Goal: Information Seeking & Learning: Learn about a topic

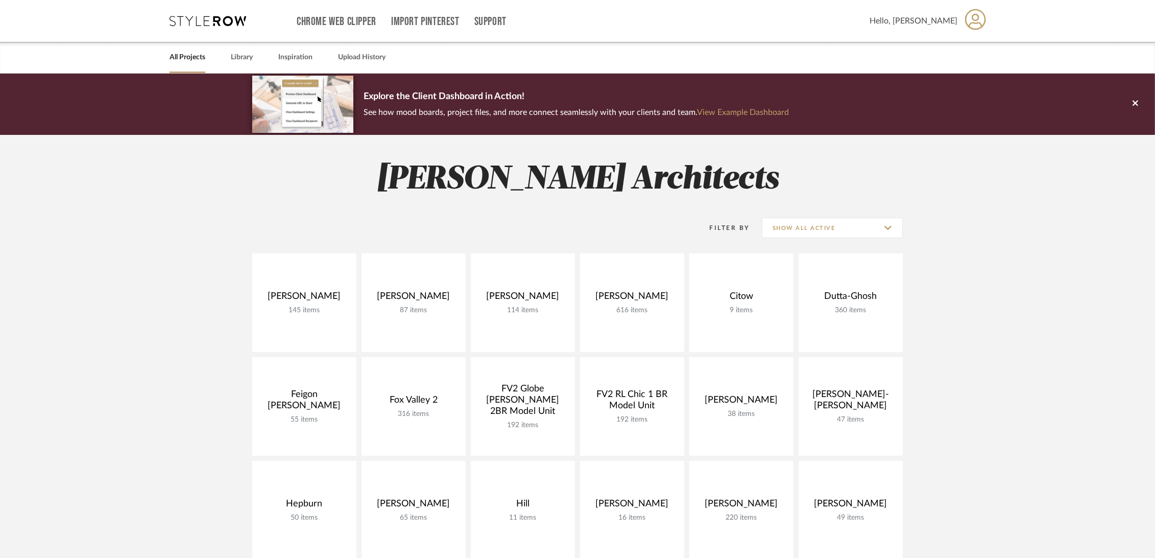
drag, startPoint x: 122, startPoint y: 187, endPoint x: 133, endPoint y: 176, distance: 15.5
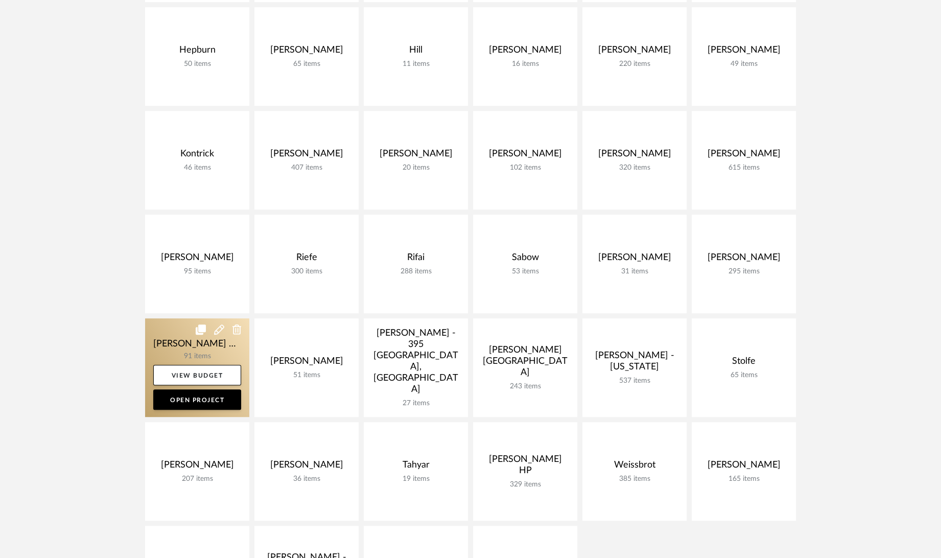
scroll to position [681, 0]
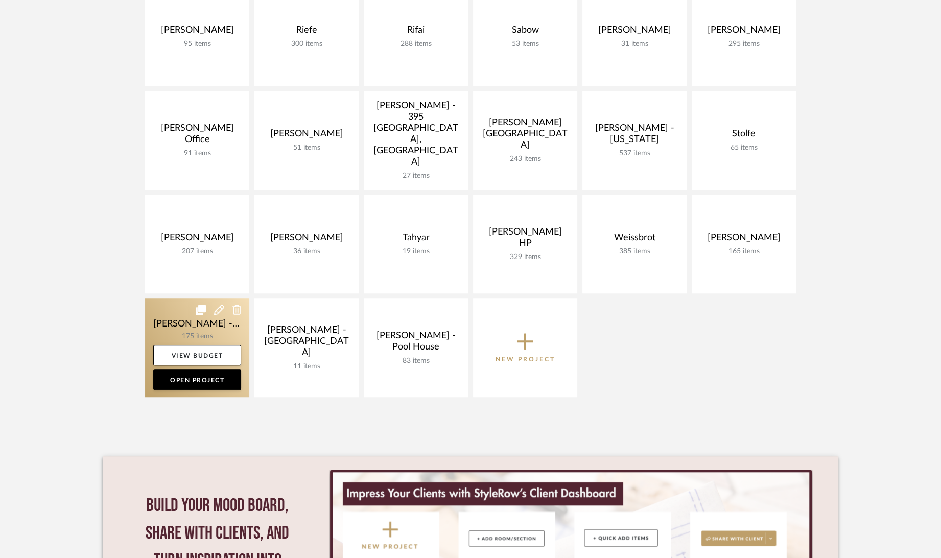
click at [174, 322] on link at bounding box center [197, 347] width 104 height 99
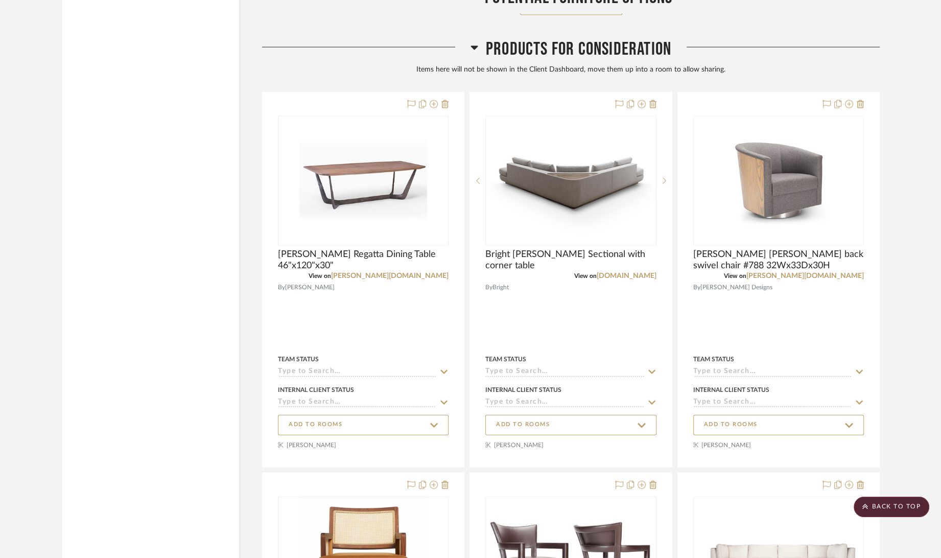
scroll to position [2394, 0]
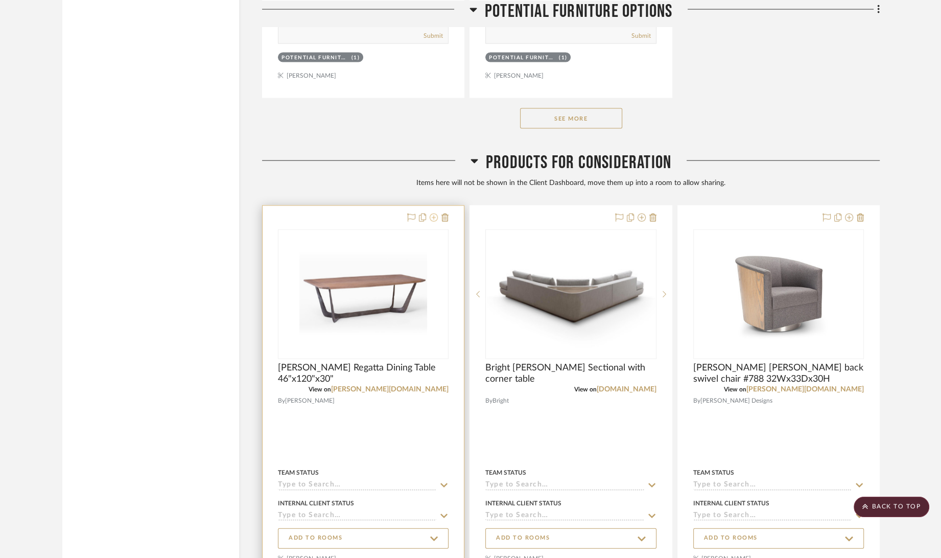
click at [434, 219] on icon at bounding box center [434, 217] width 8 height 8
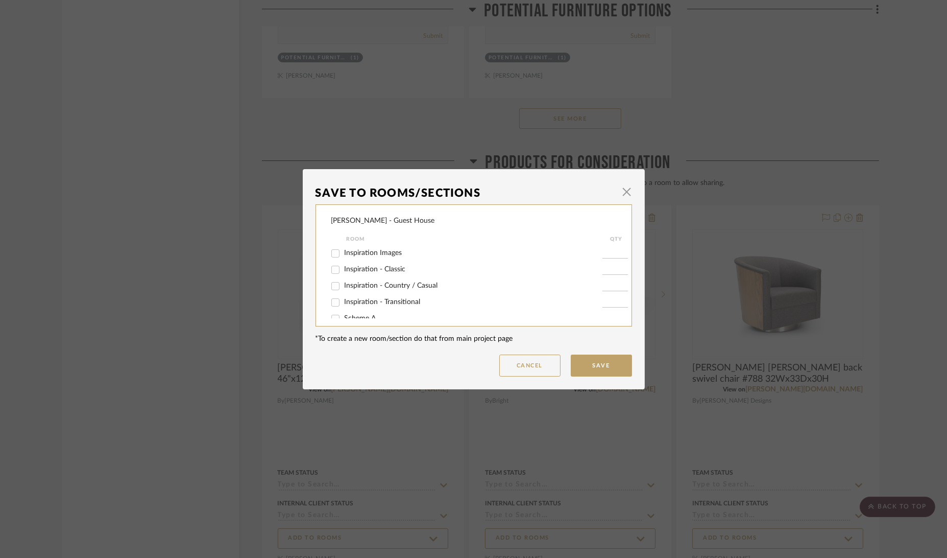
scroll to position [57, 0]
click at [367, 259] on span "Scheme A" at bounding box center [361, 261] width 32 height 7
click at [344, 259] on input "Scheme A" at bounding box center [335, 262] width 16 height 16
checkbox input "true"
type input "1"
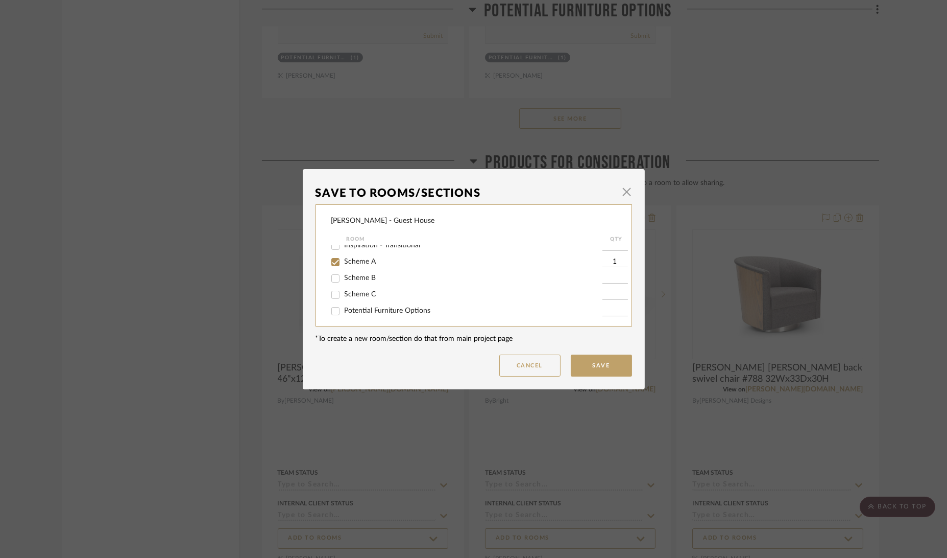
scroll to position [60, 0]
click at [610, 365] on button "Save" at bounding box center [601, 365] width 61 height 22
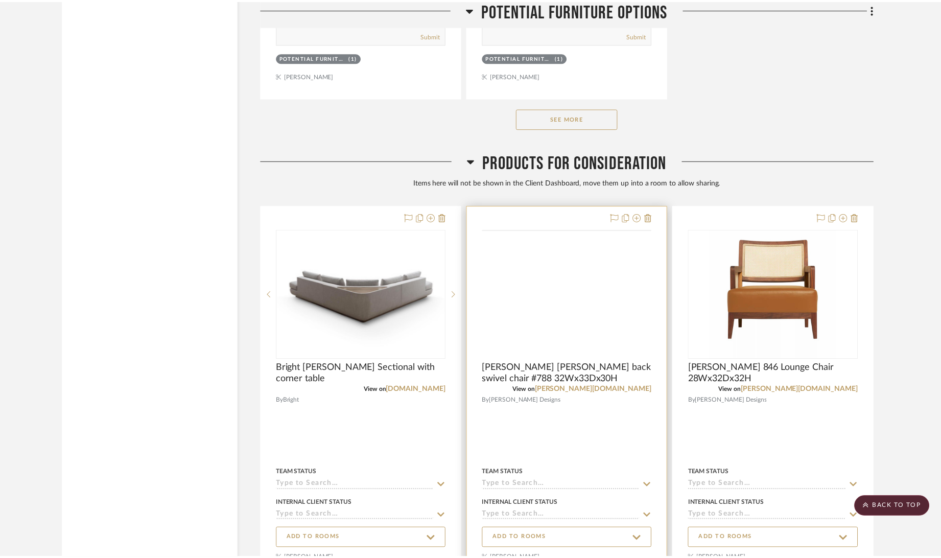
scroll to position [2394, 0]
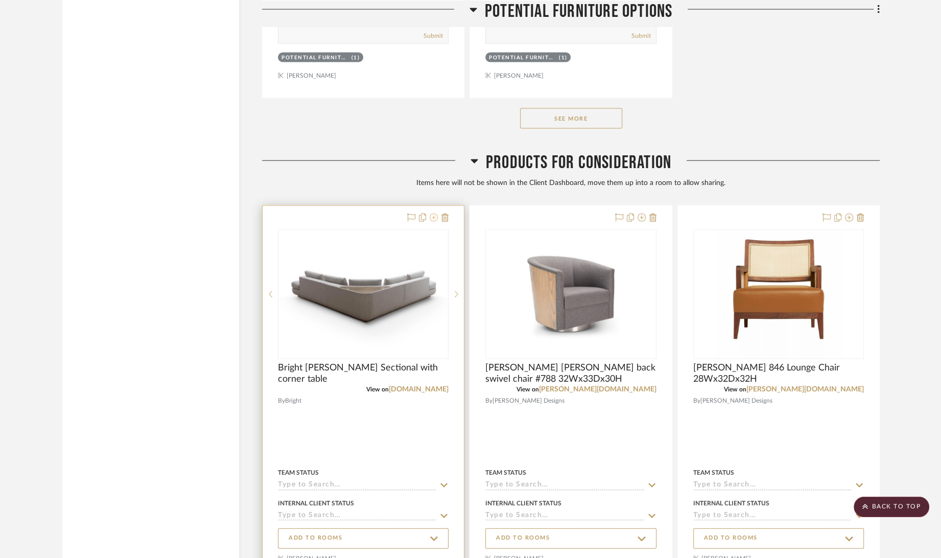
click at [433, 219] on icon at bounding box center [434, 217] width 8 height 8
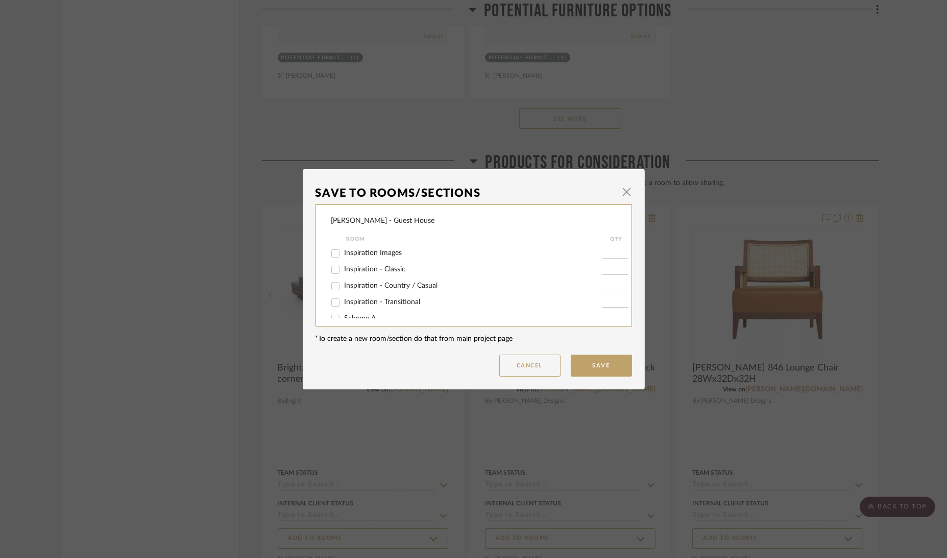
scroll to position [60, 0]
click at [364, 258] on span "Scheme A" at bounding box center [361, 257] width 32 height 7
click at [344, 258] on input "Scheme A" at bounding box center [335, 258] width 16 height 16
checkbox input "true"
type input "1"
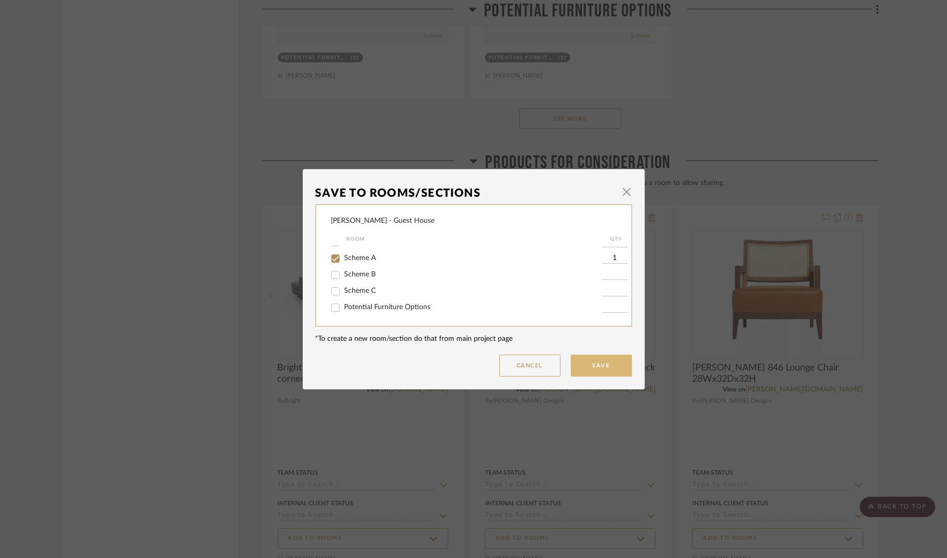
click at [613, 366] on button "Save" at bounding box center [601, 365] width 61 height 22
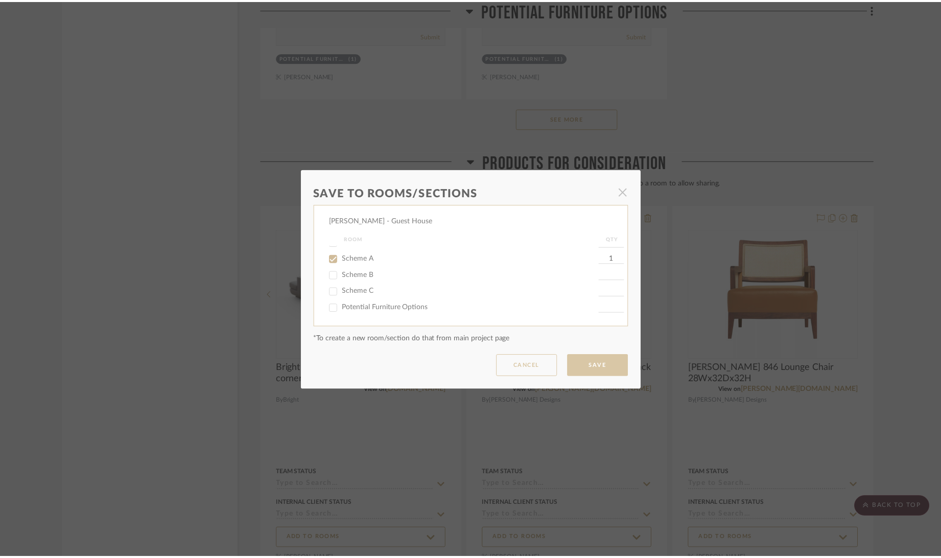
scroll to position [2394, 0]
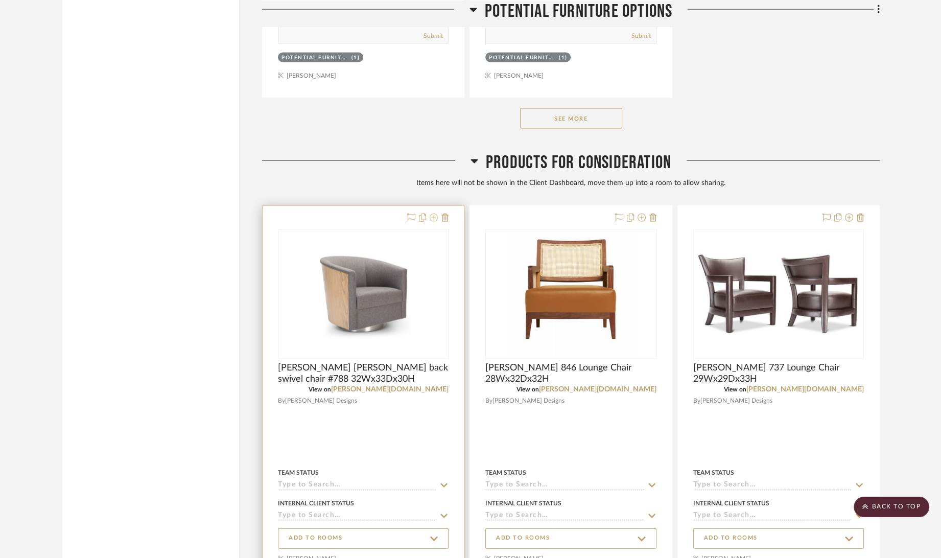
click at [433, 218] on icon at bounding box center [434, 217] width 8 height 8
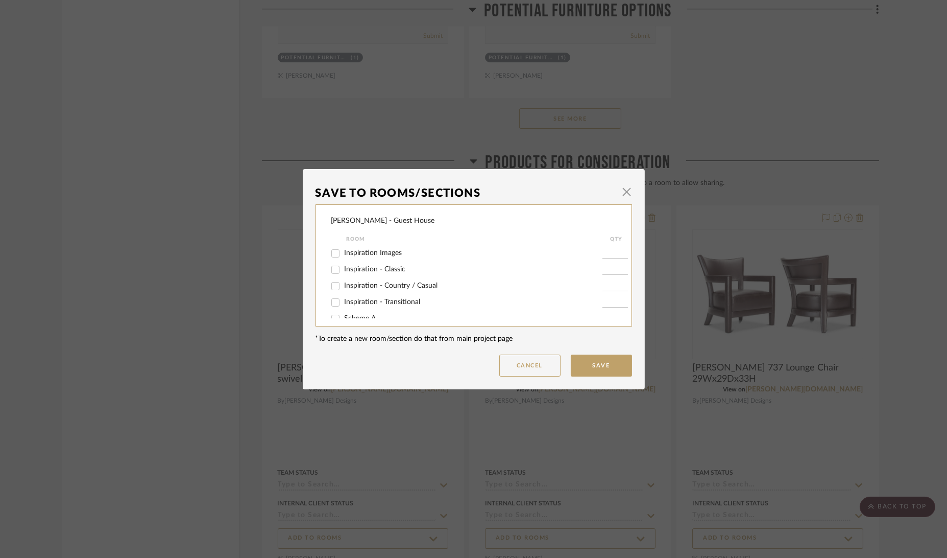
scroll to position [60, 0]
click at [364, 255] on span "Scheme A" at bounding box center [361, 257] width 32 height 7
click at [344, 255] on input "Scheme A" at bounding box center [335, 258] width 16 height 16
checkbox input "true"
type input "1"
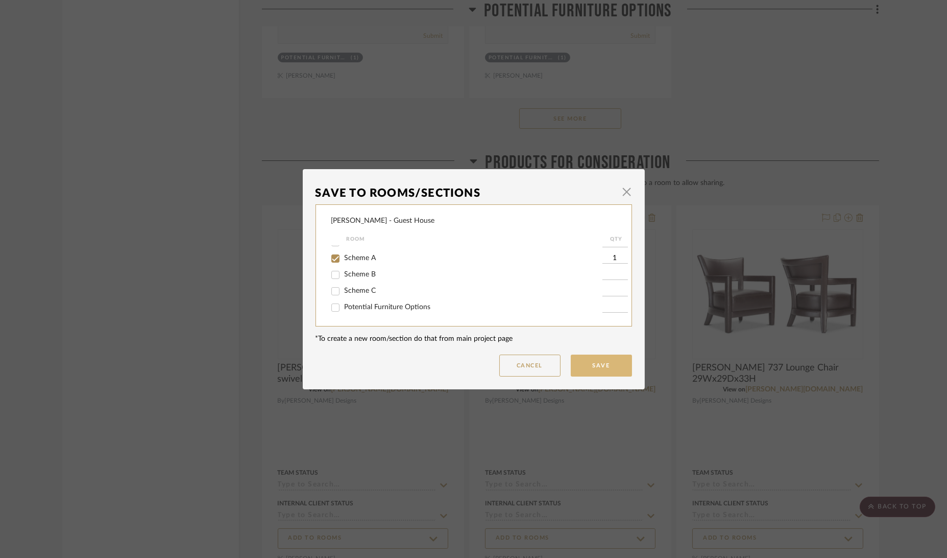
click at [620, 372] on button "Save" at bounding box center [601, 365] width 61 height 22
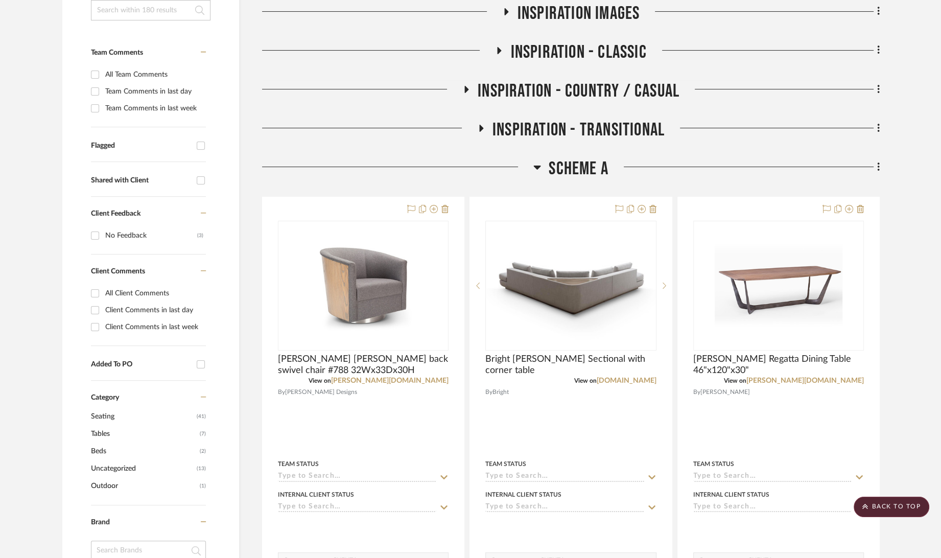
scroll to position [11, 0]
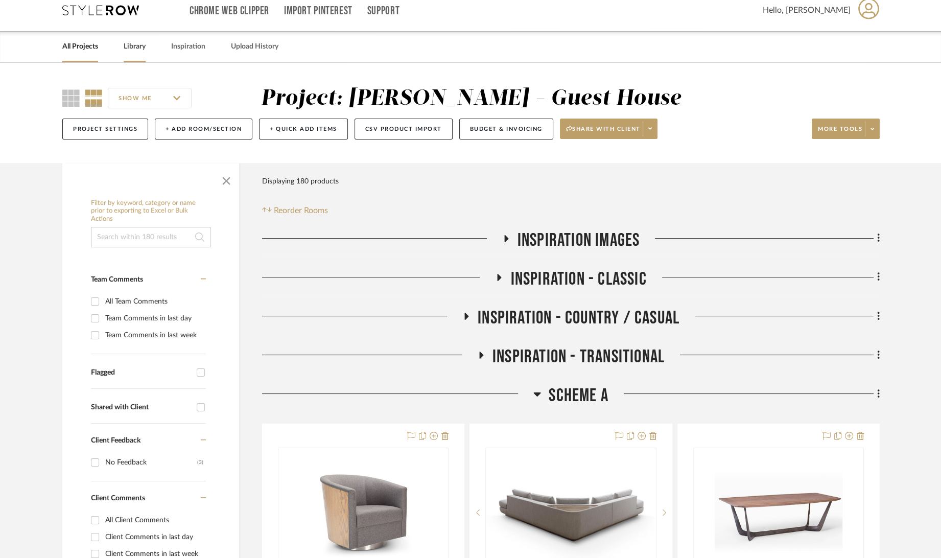
click at [137, 45] on link "Library" at bounding box center [135, 47] width 22 height 14
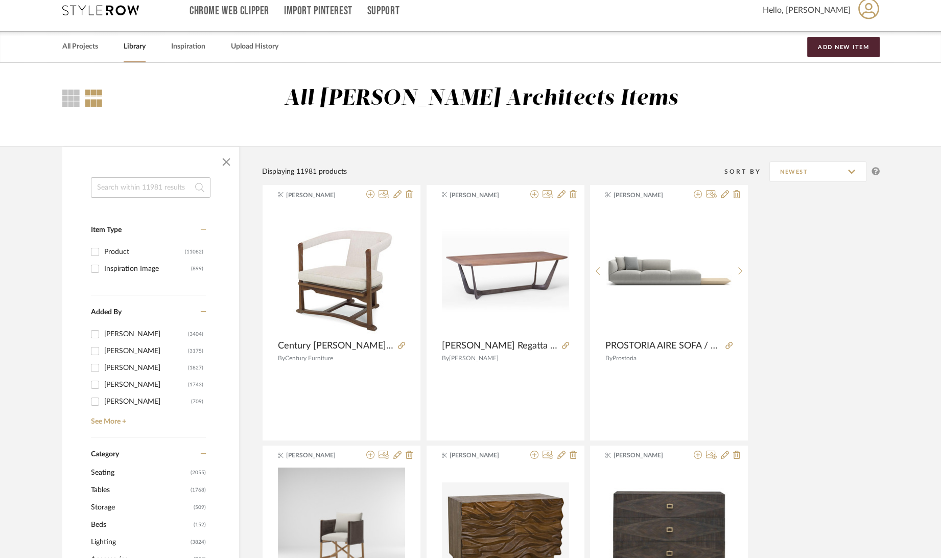
click at [121, 185] on input at bounding box center [151, 187] width 120 height 20
type input "coupe"
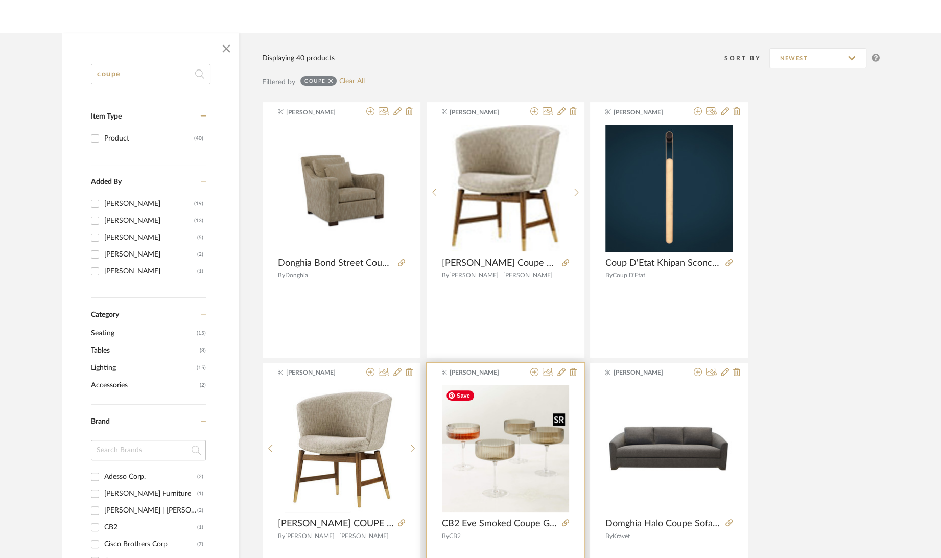
scroll to position [237, 0]
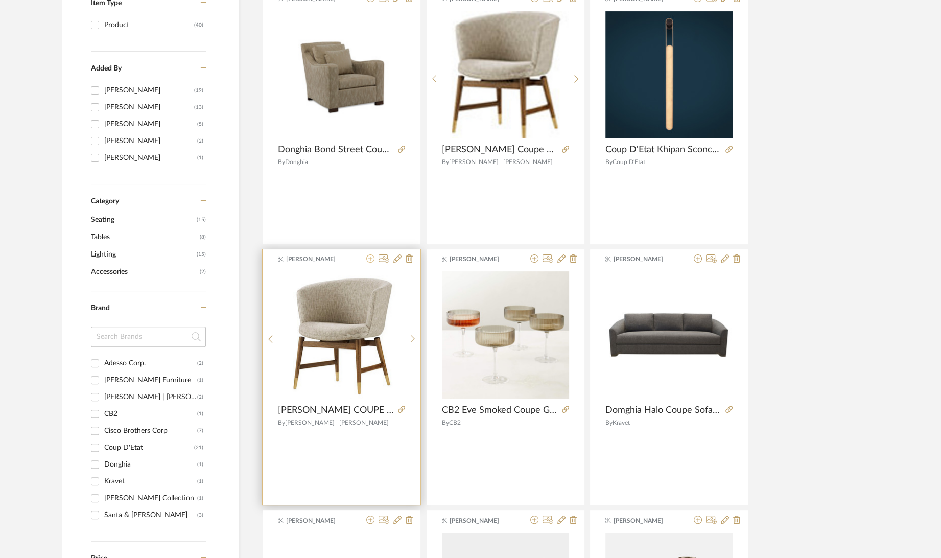
click at [371, 257] on icon at bounding box center [370, 258] width 8 height 8
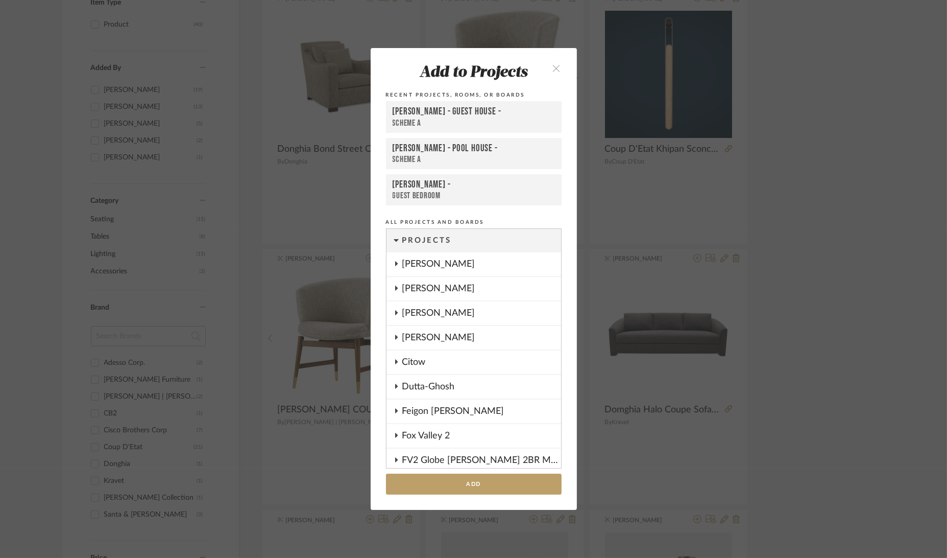
scroll to position [1128, 0]
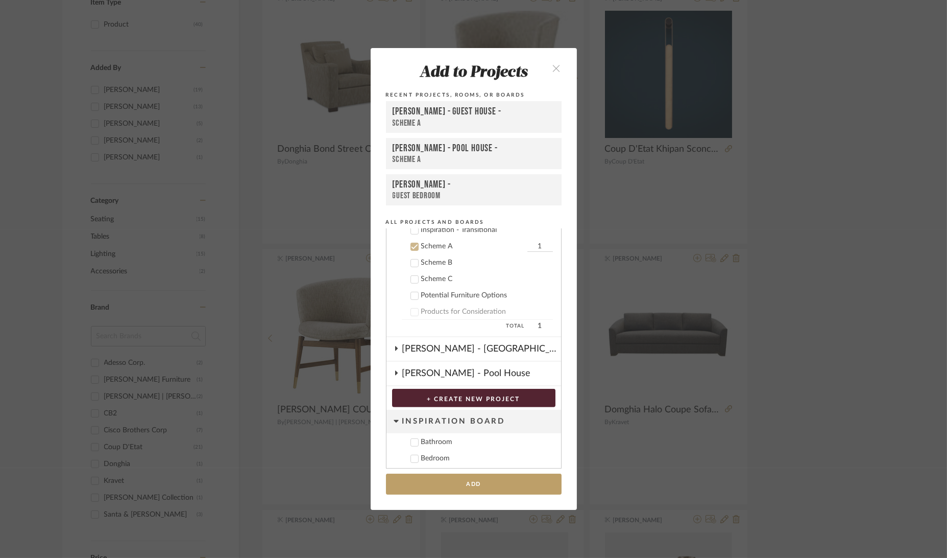
click at [478, 111] on div "[PERSON_NAME] - Guest House -" at bounding box center [474, 112] width 162 height 12
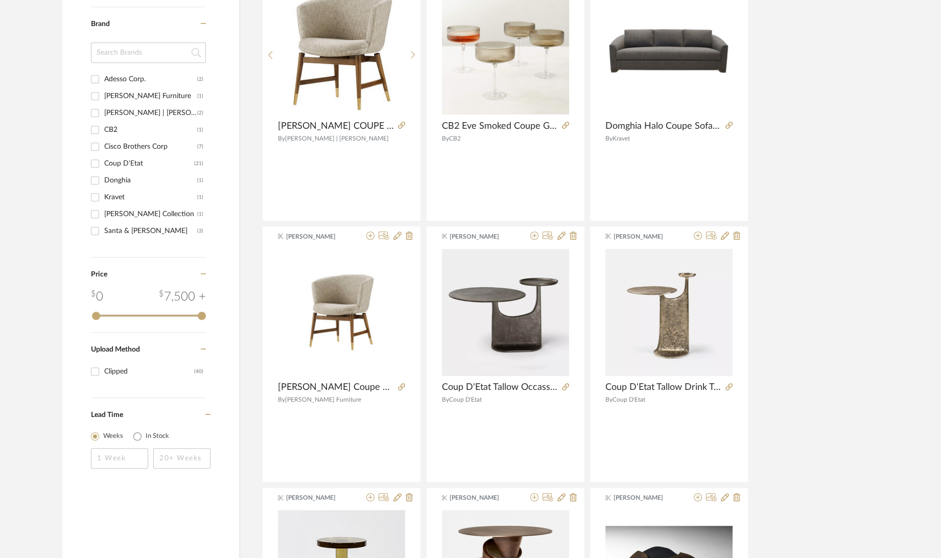
scroll to position [0, 0]
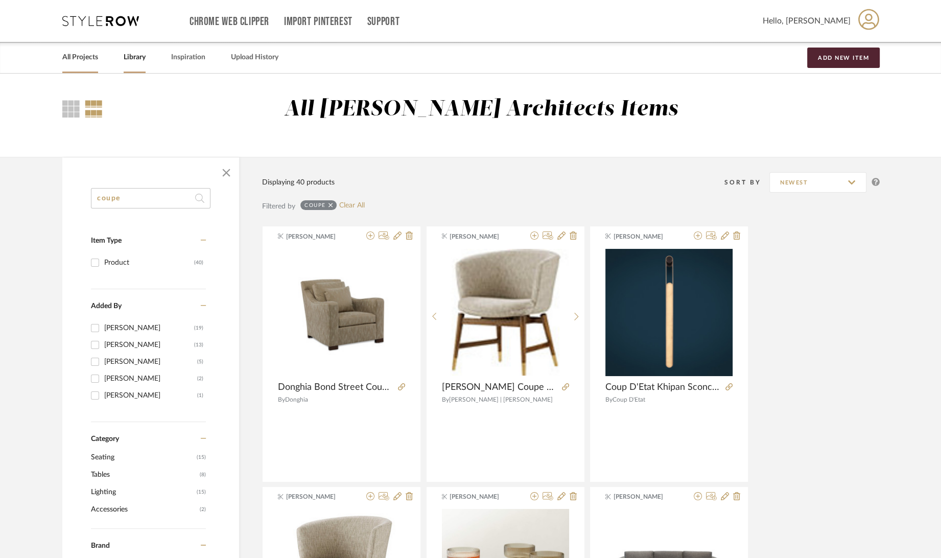
click at [70, 61] on link "All Projects" at bounding box center [80, 58] width 36 height 14
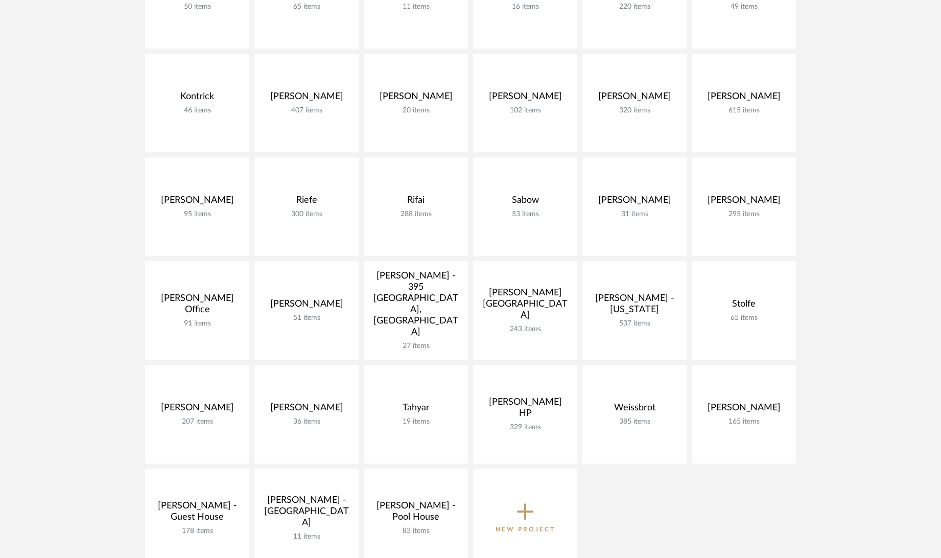
scroll to position [624, 0]
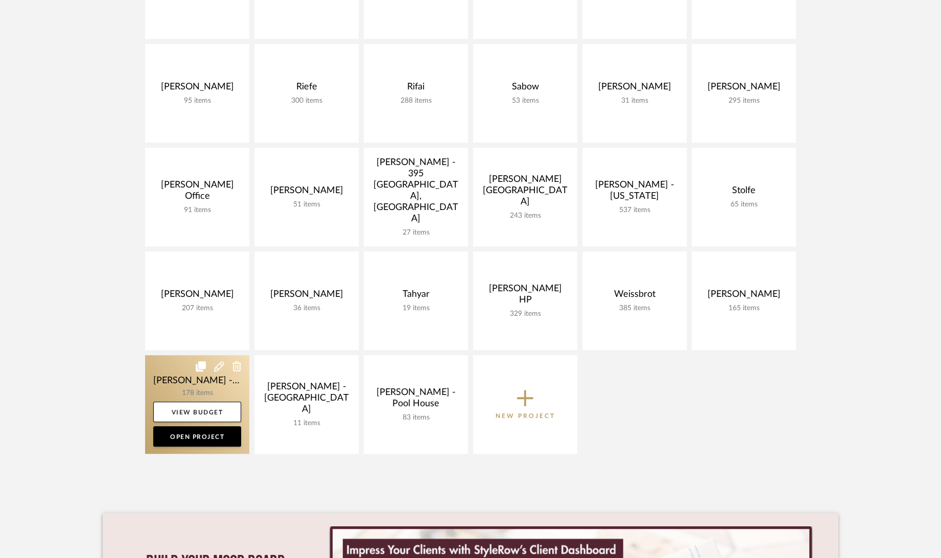
click at [163, 370] on link at bounding box center [197, 404] width 104 height 99
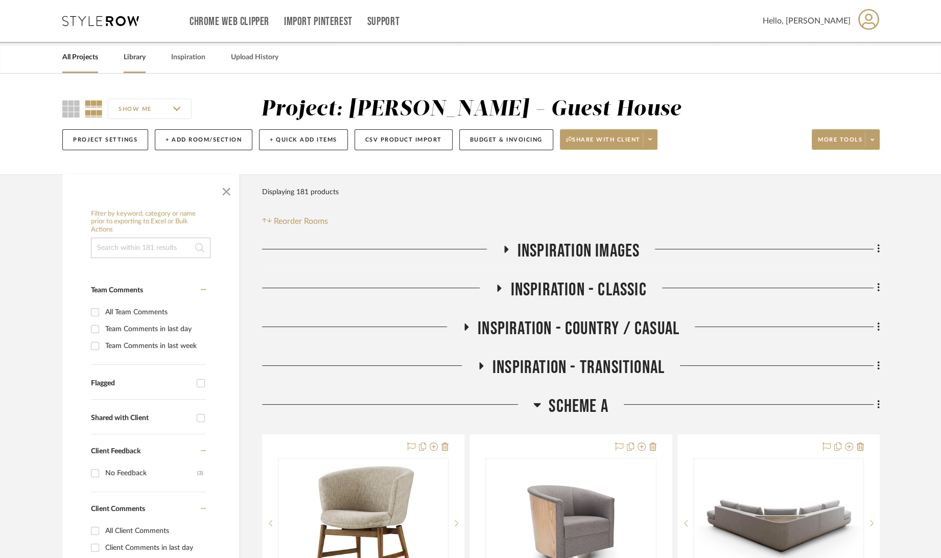
click at [136, 57] on link "Library" at bounding box center [135, 58] width 22 height 14
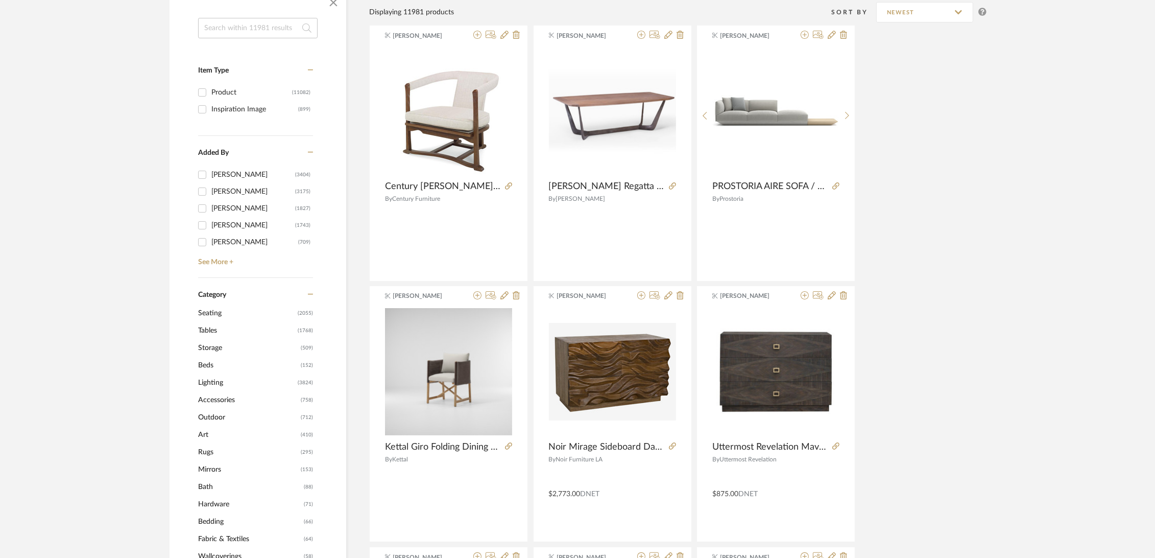
scroll to position [227, 0]
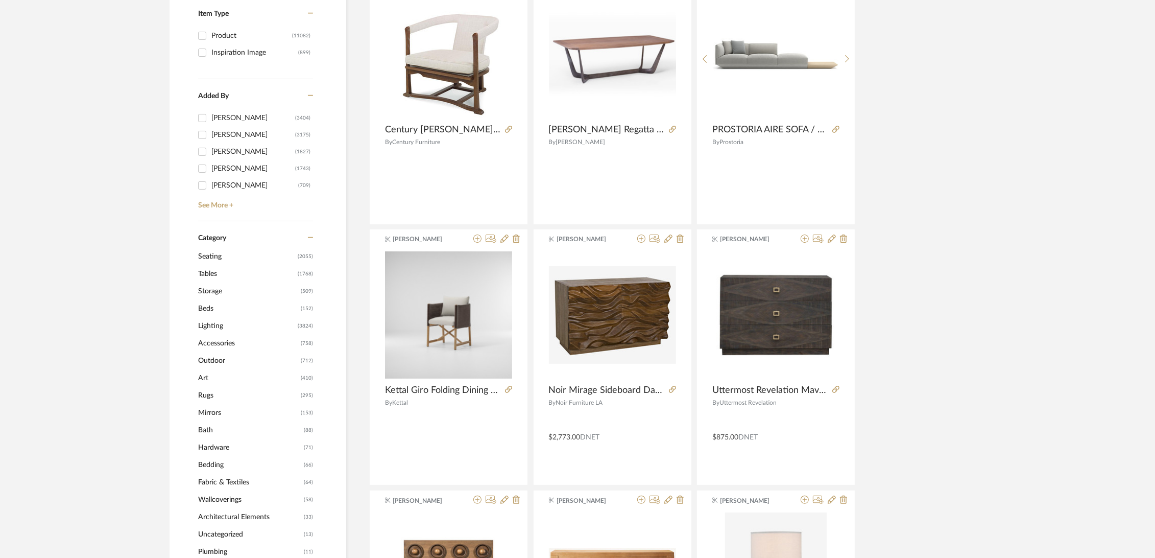
click at [203, 392] on span "Rugs" at bounding box center [248, 395] width 100 height 17
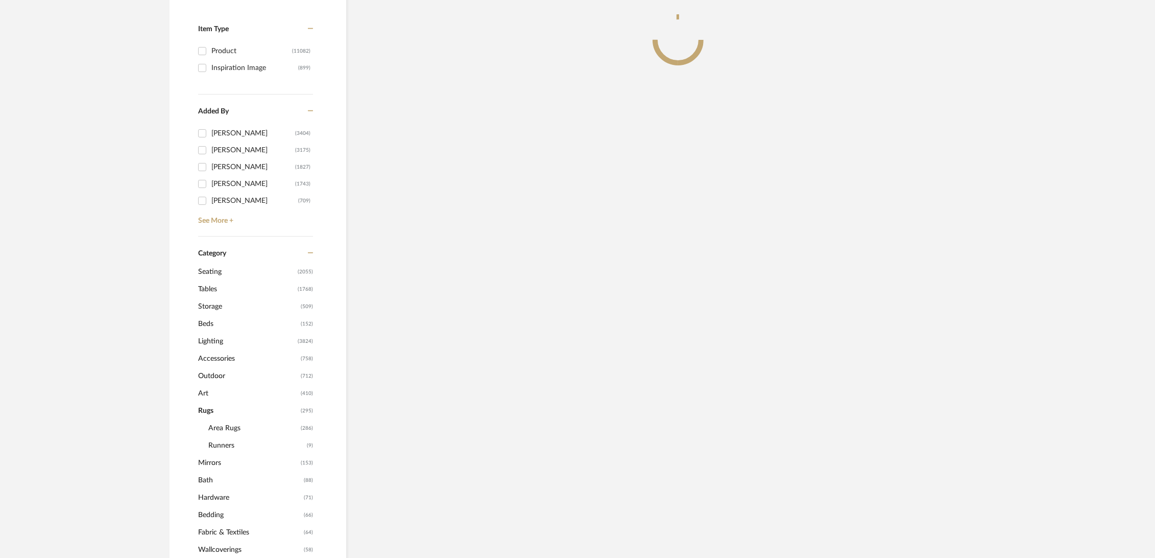
scroll to position [242, 0]
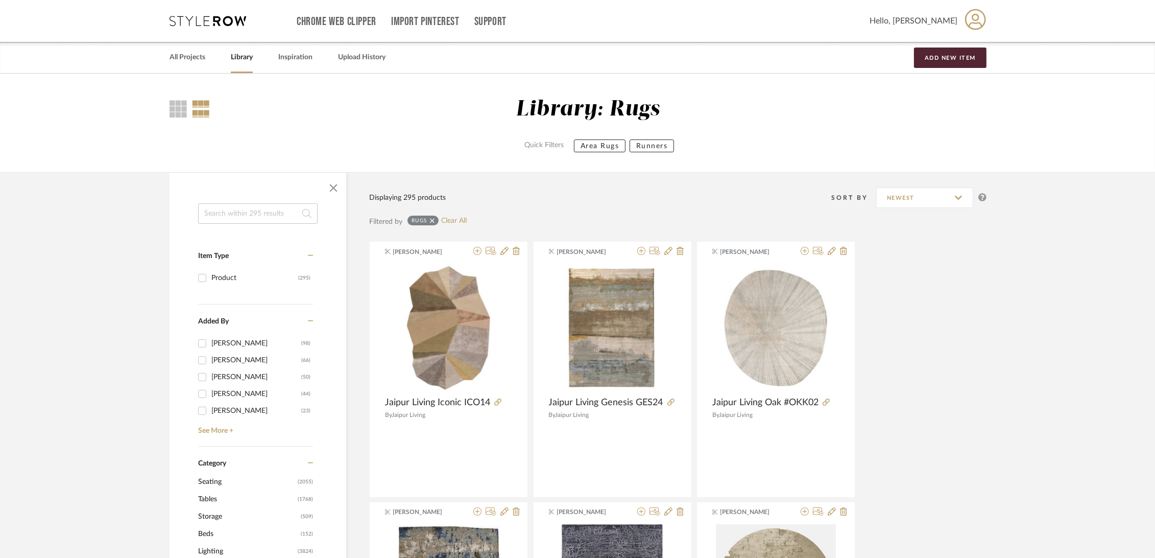
click at [247, 54] on link "Library" at bounding box center [242, 58] width 22 height 14
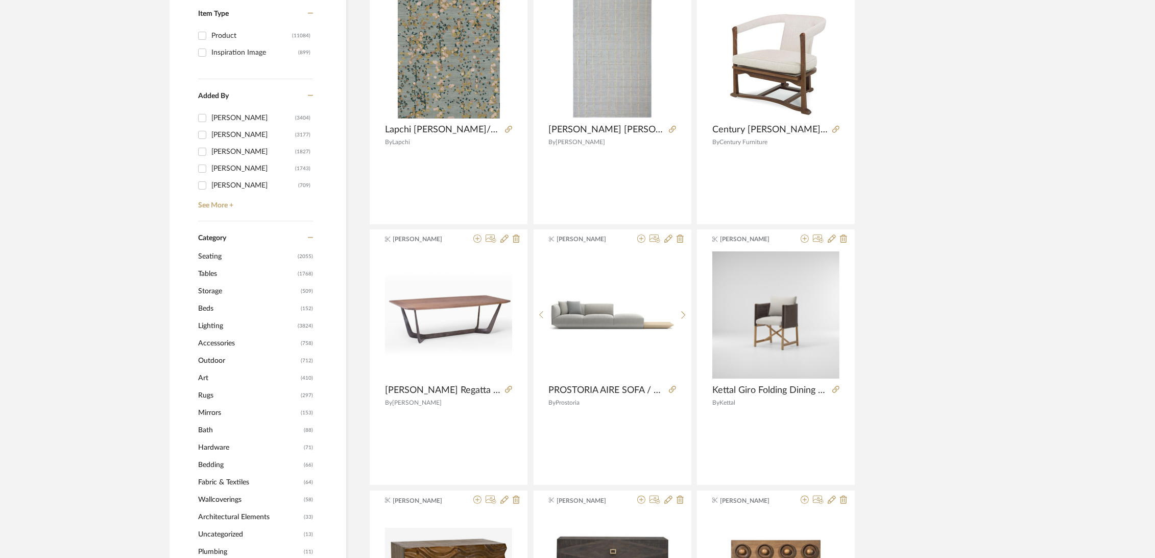
scroll to position [283, 0]
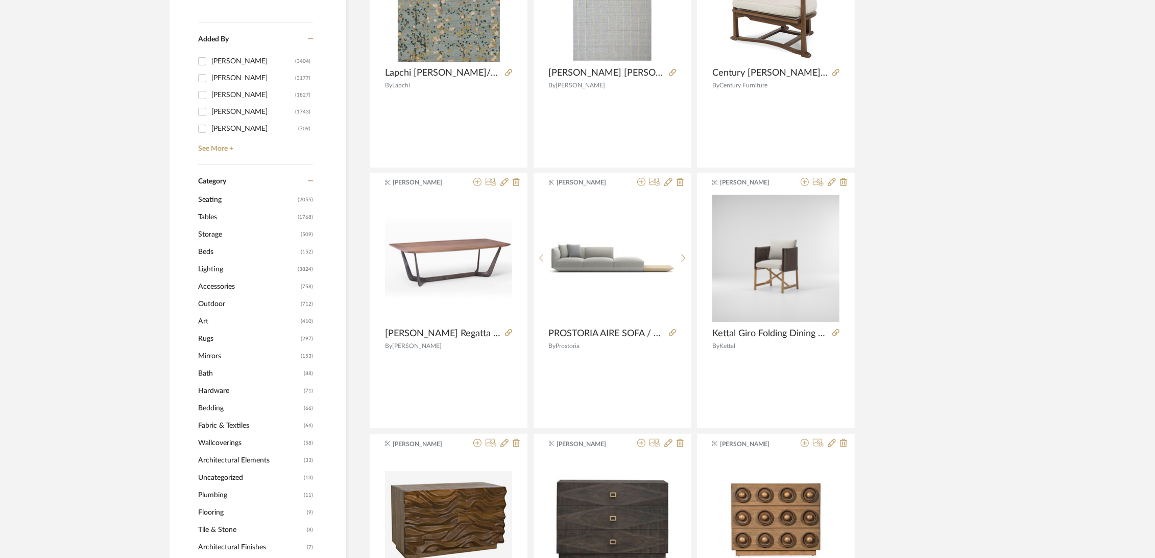
click at [211, 267] on span "Lighting" at bounding box center [246, 268] width 97 height 17
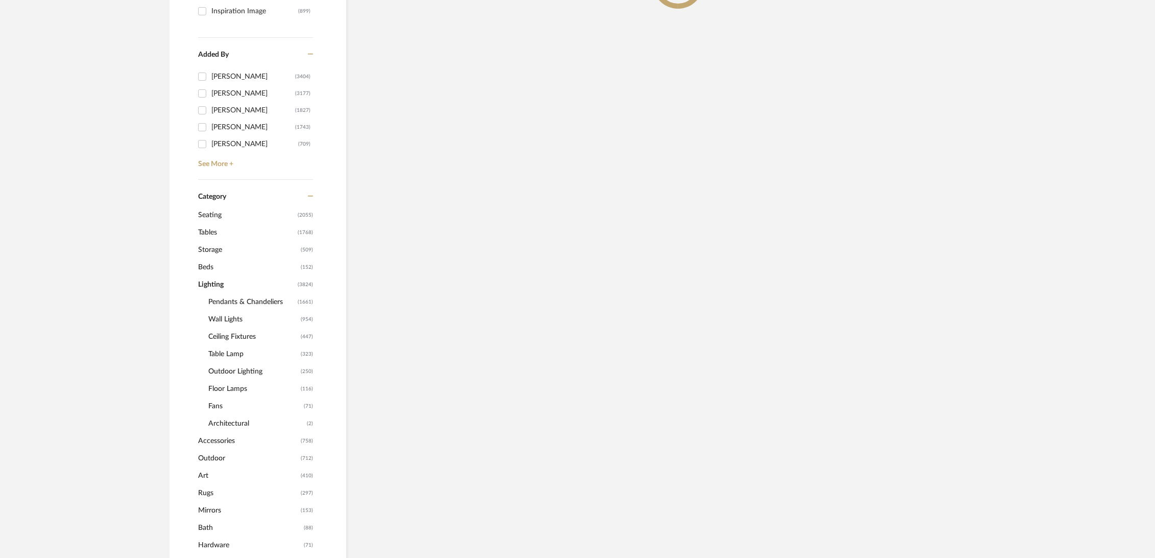
scroll to position [299, 0]
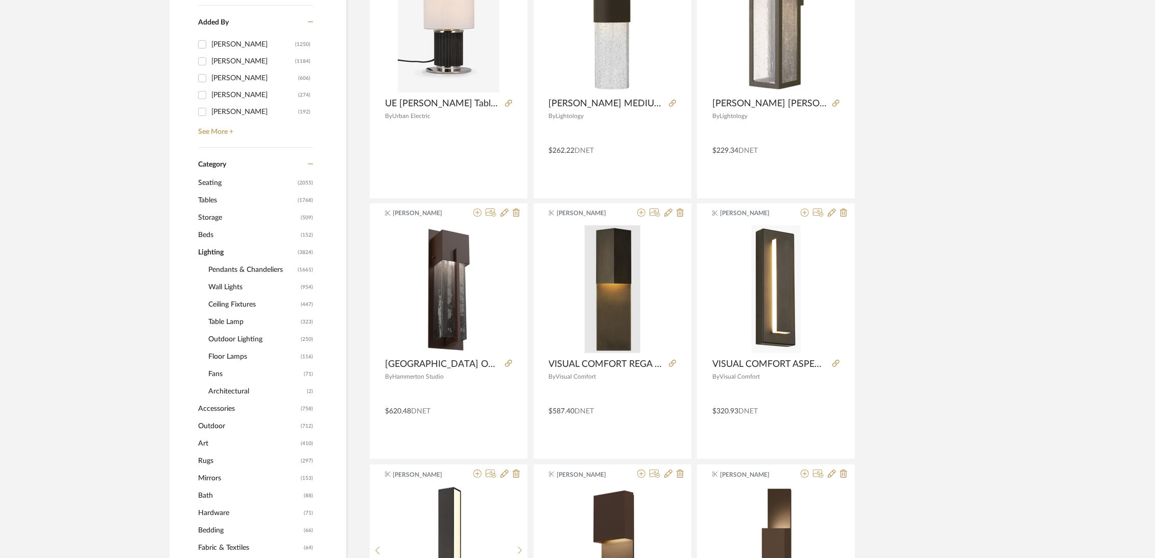
click at [261, 270] on span "Pendants & Chandeliers" at bounding box center [251, 269] width 87 height 17
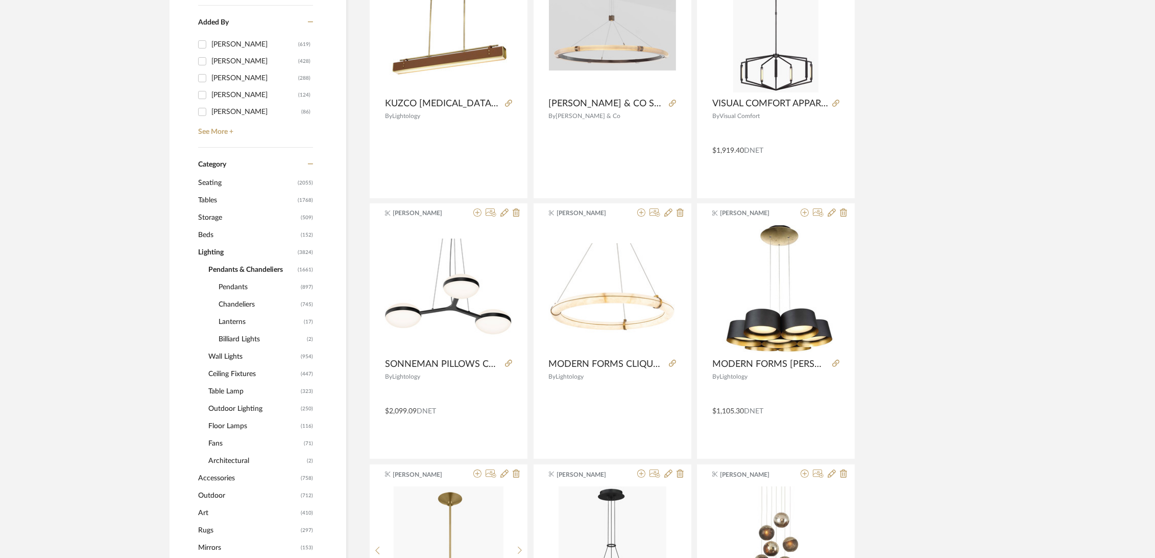
click at [230, 304] on span "Chandeliers" at bounding box center [259, 304] width 80 height 17
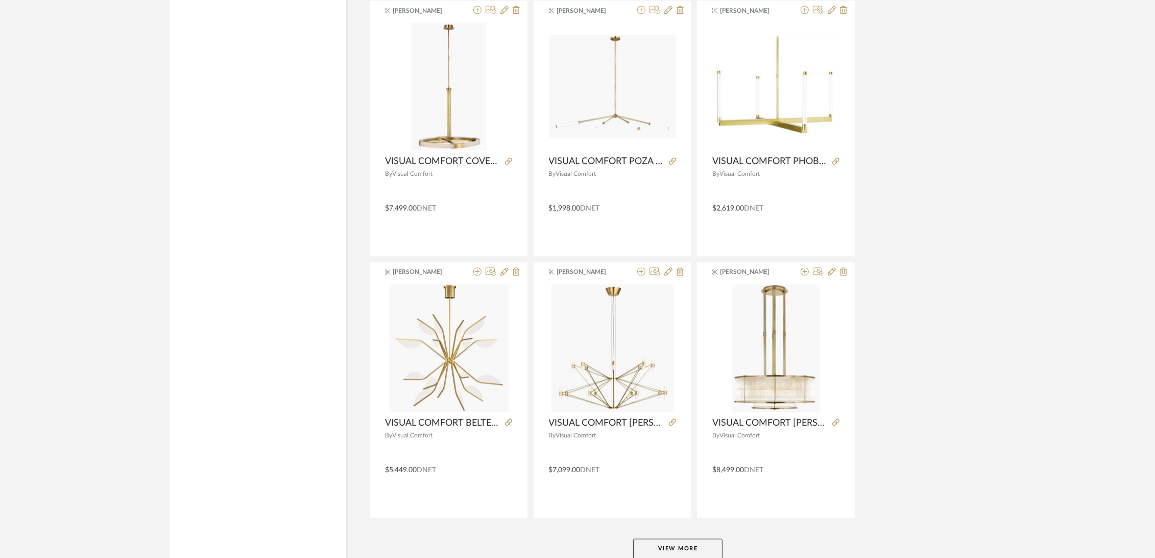
scroll to position [2919, 0]
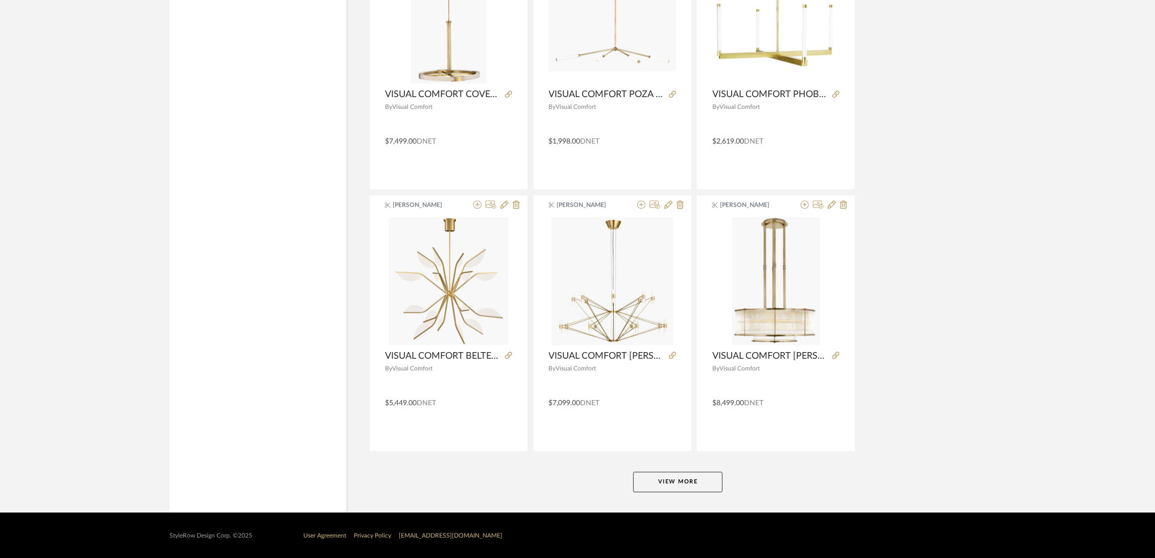
click at [655, 479] on button "View More" at bounding box center [677, 481] width 89 height 20
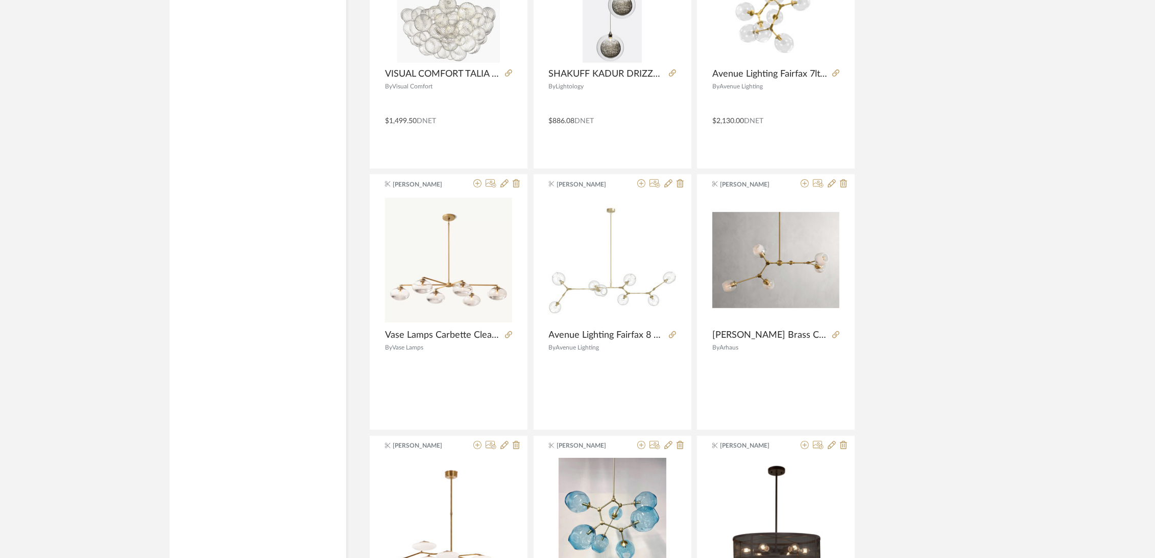
scroll to position [6040, 0]
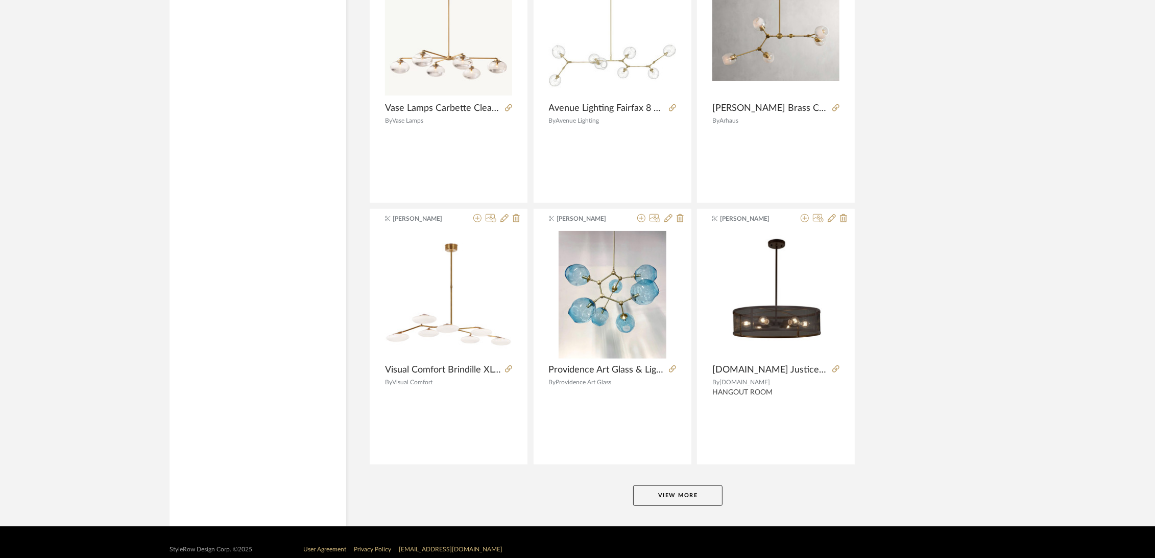
click at [667, 492] on button "View More" at bounding box center [677, 495] width 89 height 20
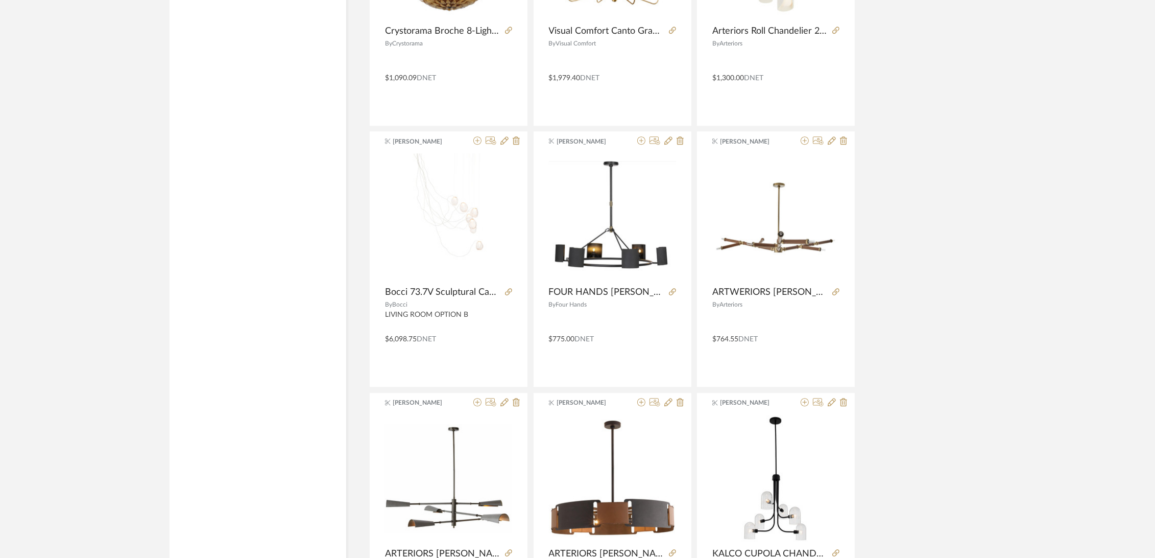
scroll to position [9048, 0]
